Goal: Transaction & Acquisition: Subscribe to service/newsletter

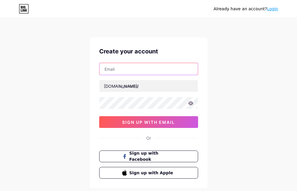
click at [125, 70] on input "text" at bounding box center [148, 69] width 98 height 12
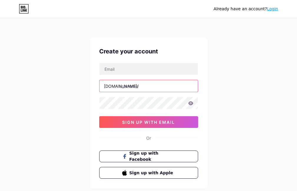
click at [121, 86] on input "text" at bounding box center [148, 86] width 98 height 12
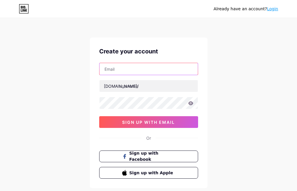
click at [117, 72] on input "text" at bounding box center [148, 69] width 98 height 12
click at [117, 70] on input "text" at bounding box center [148, 69] width 98 height 12
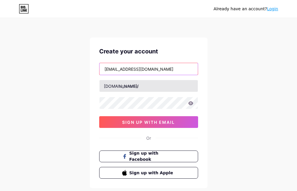
type input "[EMAIL_ADDRESS][DOMAIN_NAME]"
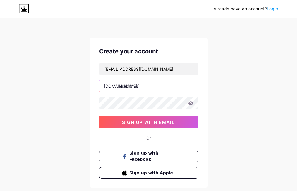
click at [130, 86] on input "text" at bounding box center [148, 86] width 98 height 12
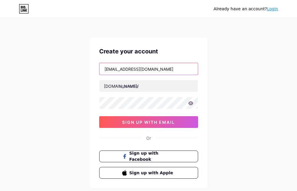
drag, startPoint x: 104, startPoint y: 70, endPoint x: 194, endPoint y: 70, distance: 89.9
click at [194, 70] on input "[EMAIL_ADDRESS][DOMAIN_NAME]" at bounding box center [148, 69] width 98 height 12
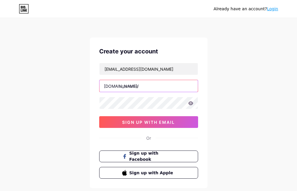
click at [150, 87] on input "text" at bounding box center [148, 86] width 98 height 12
paste input "[DOMAIN_NAME]"
type input "[DOMAIN_NAME]"
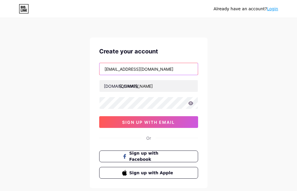
drag, startPoint x: 169, startPoint y: 70, endPoint x: 93, endPoint y: 66, distance: 75.9
click at [93, 66] on div "Create your account [EMAIL_ADDRESS][DOMAIN_NAME] [DOMAIN_NAME]/ [DOMAIN_NAME] s…" at bounding box center [149, 113] width 118 height 151
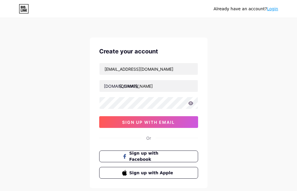
click at [272, 8] on link "Login" at bounding box center [272, 8] width 11 height 5
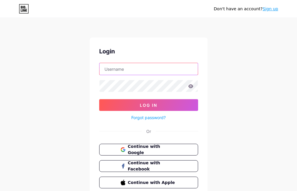
click at [133, 69] on input "text" at bounding box center [148, 69] width 98 height 12
type input "[EMAIL_ADDRESS][DOMAIN_NAME]"
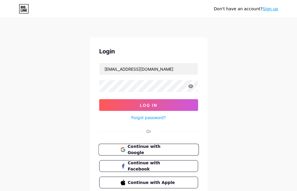
click at [110, 153] on button "Continue with Google" at bounding box center [148, 150] width 100 height 12
